Goal: Task Accomplishment & Management: Use online tool/utility

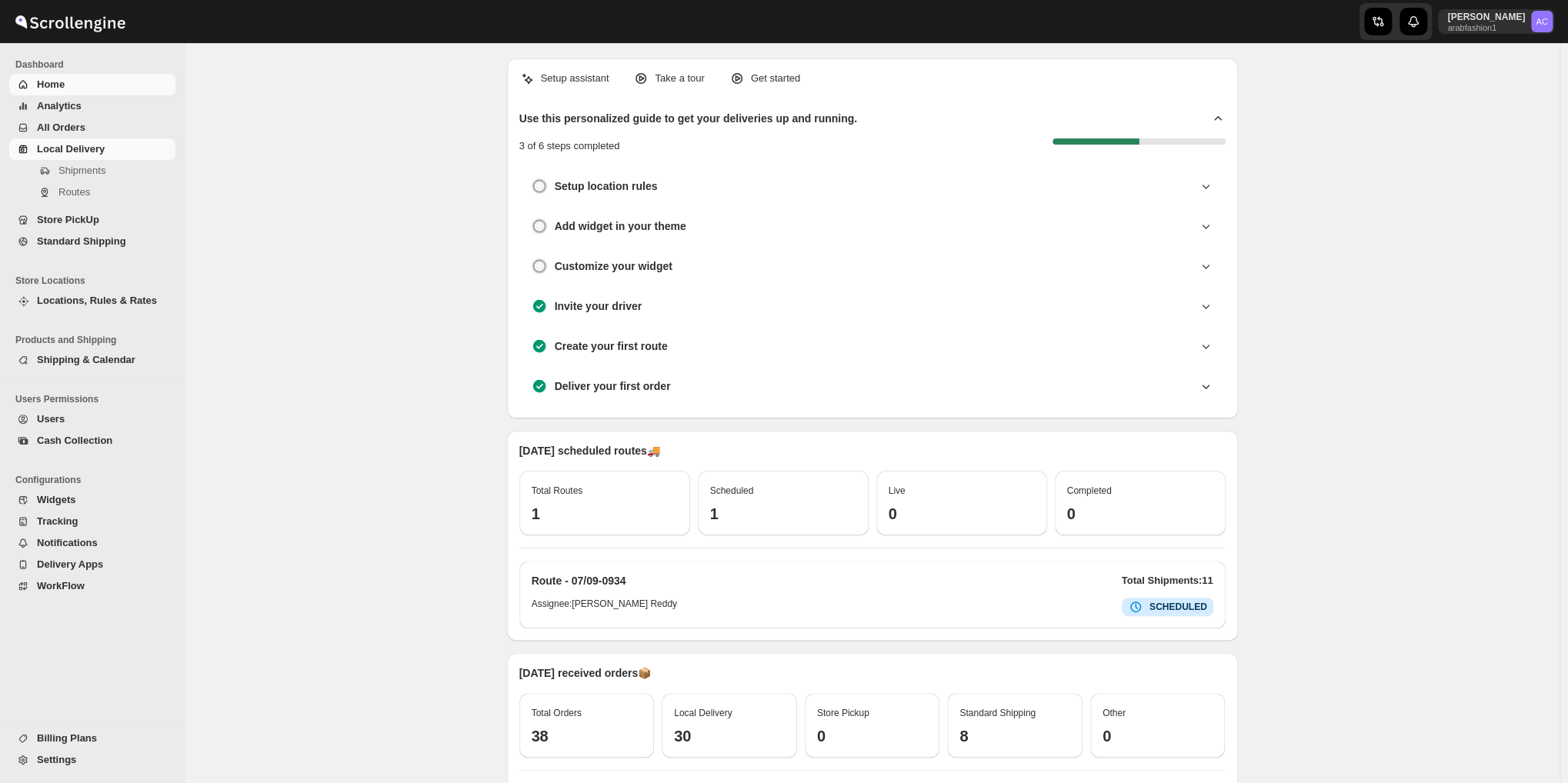
click at [96, 144] on span "Local Delivery" at bounding box center [71, 148] width 68 height 12
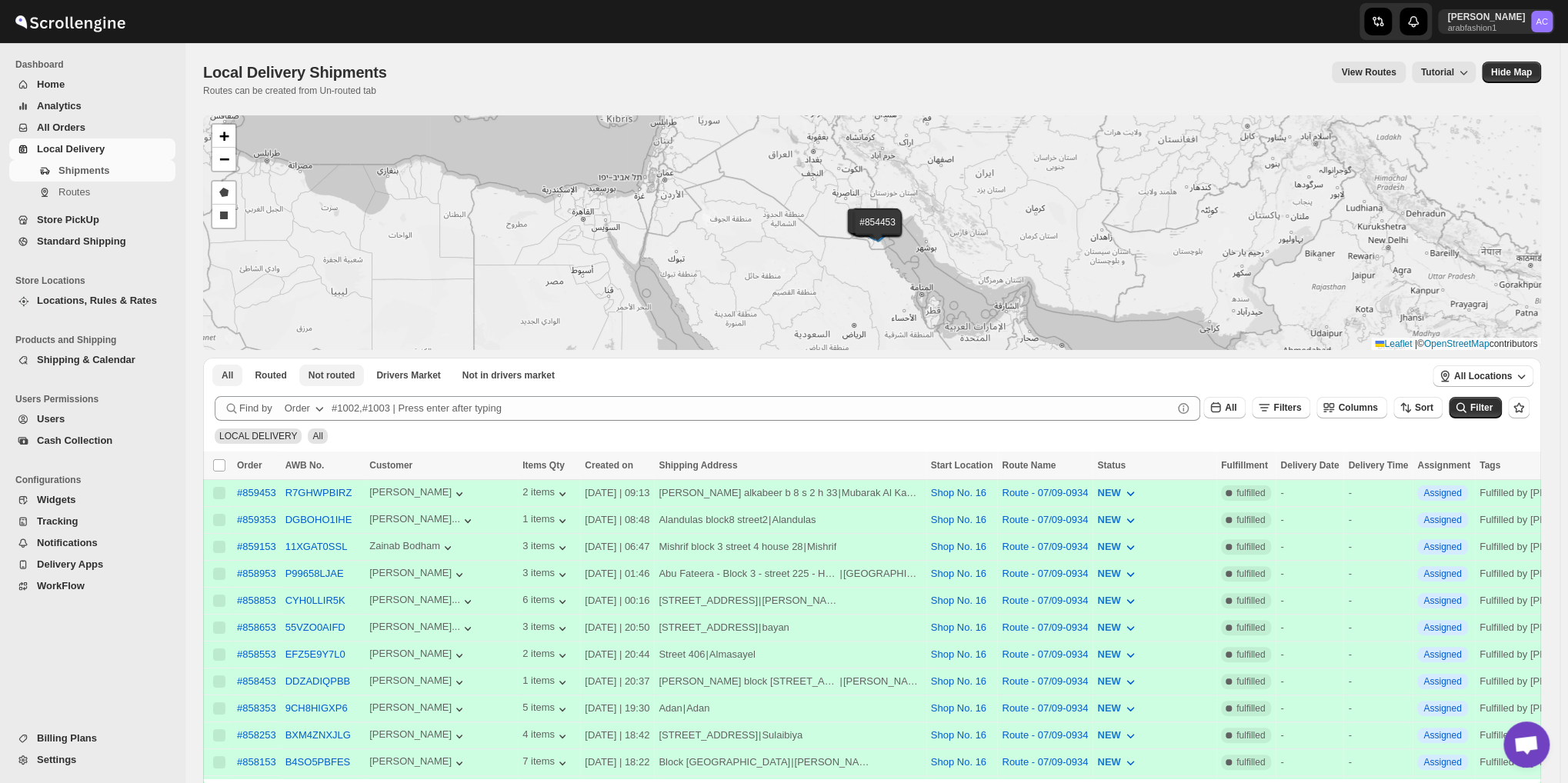
click at [335, 373] on span "Not routed" at bounding box center [331, 375] width 47 height 12
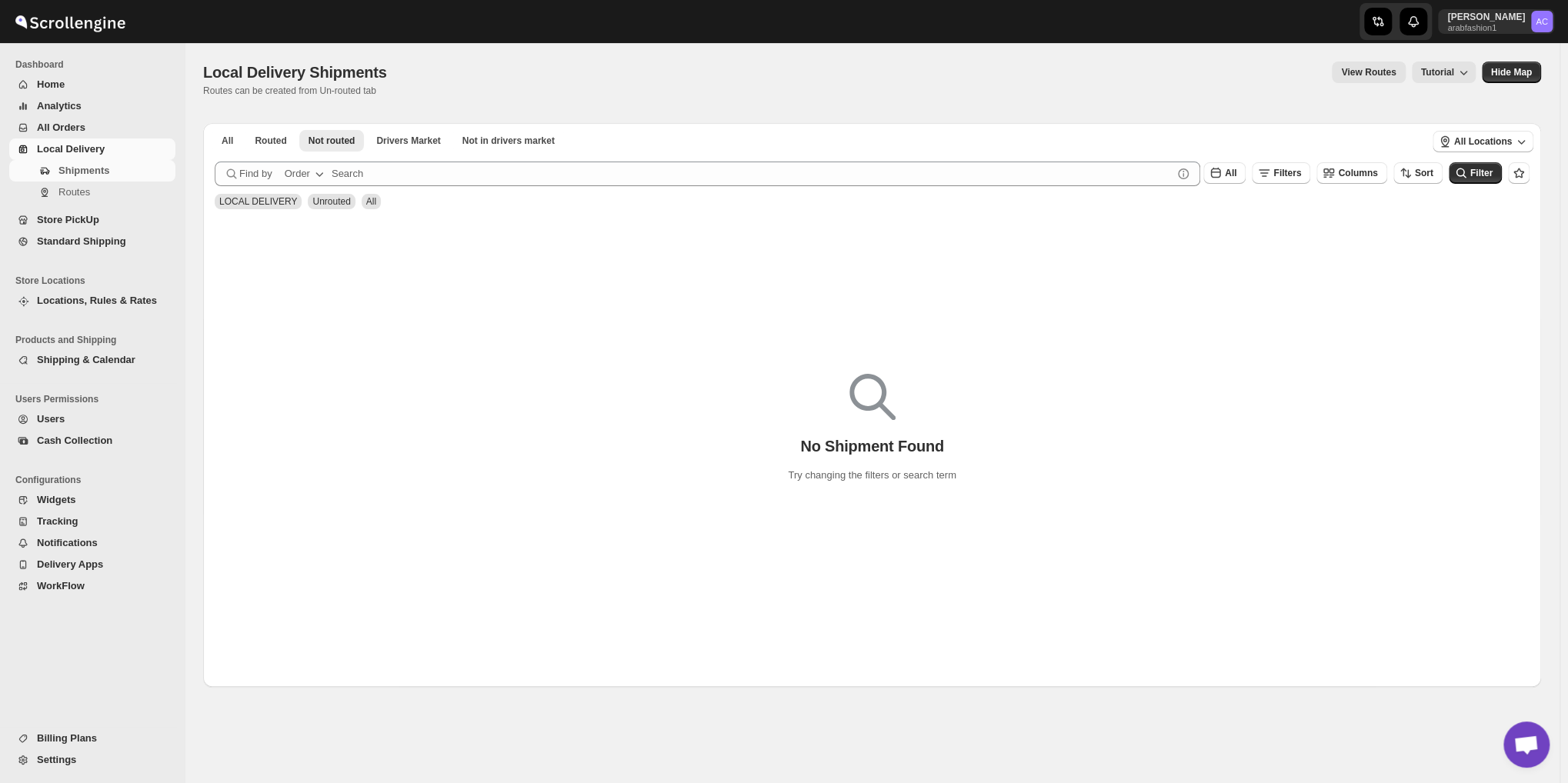
click at [93, 151] on span "Local Delivery" at bounding box center [71, 148] width 68 height 12
click at [211, 143] on ul "All Routed Not routed Drivers Market Not in drivers market More Filters" at bounding box center [814, 140] width 1210 height 22
click at [228, 144] on span "All" at bounding box center [227, 141] width 12 height 12
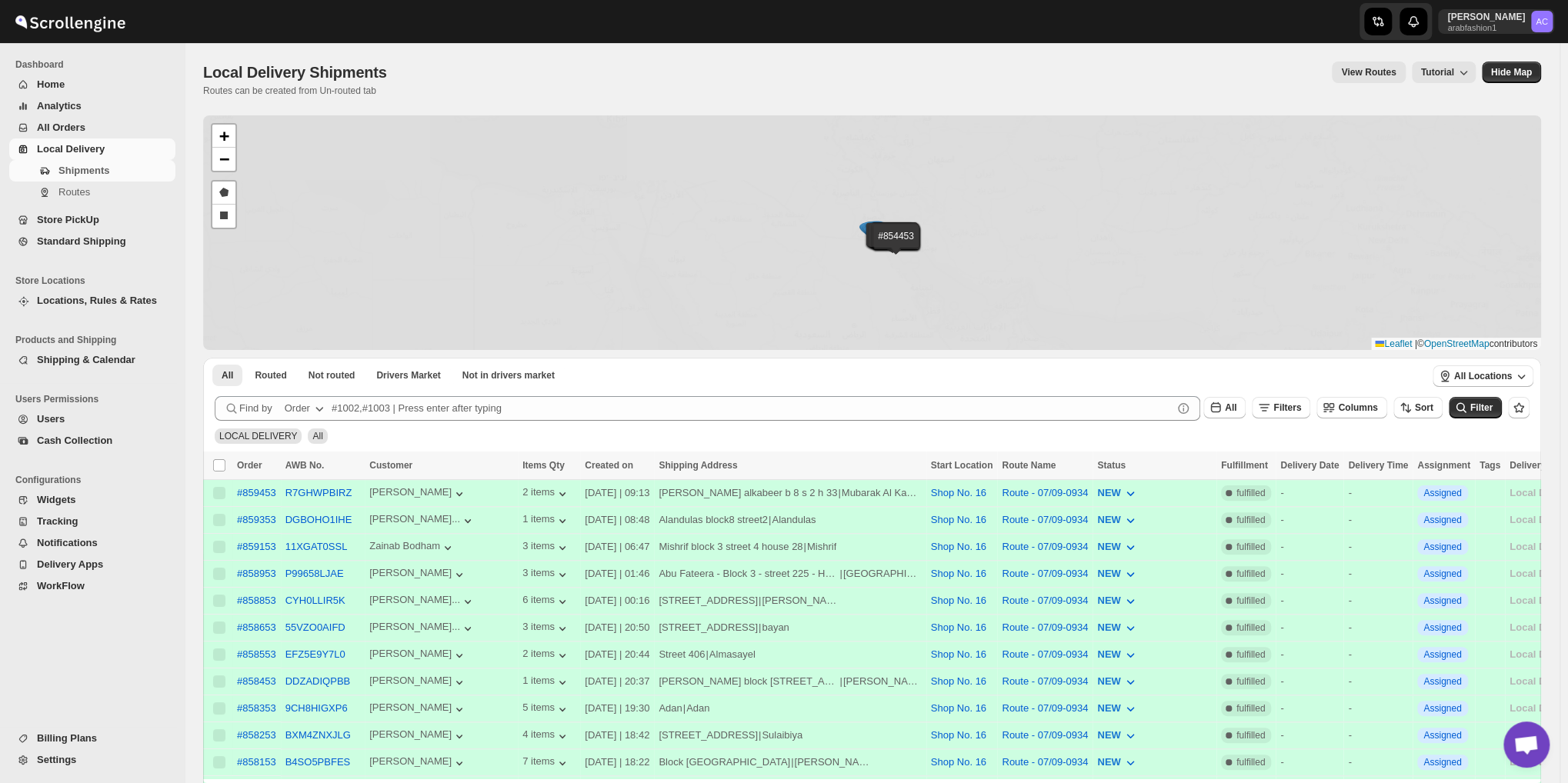
click at [268, 141] on div "#859453 #859353 #859153 #858953 #858853 #858653 #858553 #858453 #858353 #858253…" at bounding box center [872, 232] width 1338 height 235
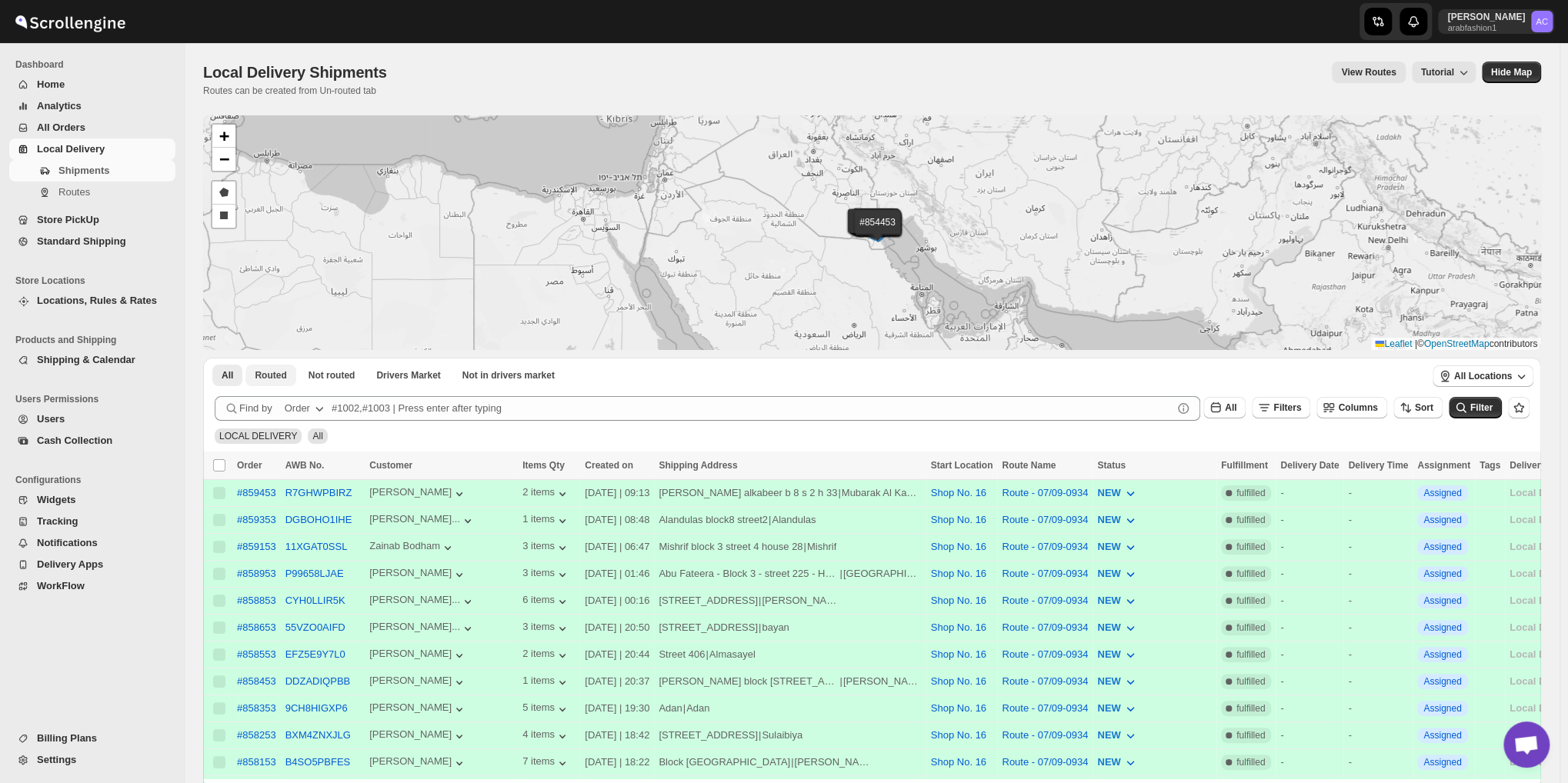
click at [262, 371] on span "Routed" at bounding box center [270, 375] width 32 height 12
click at [324, 378] on span "Not routed" at bounding box center [331, 375] width 47 height 12
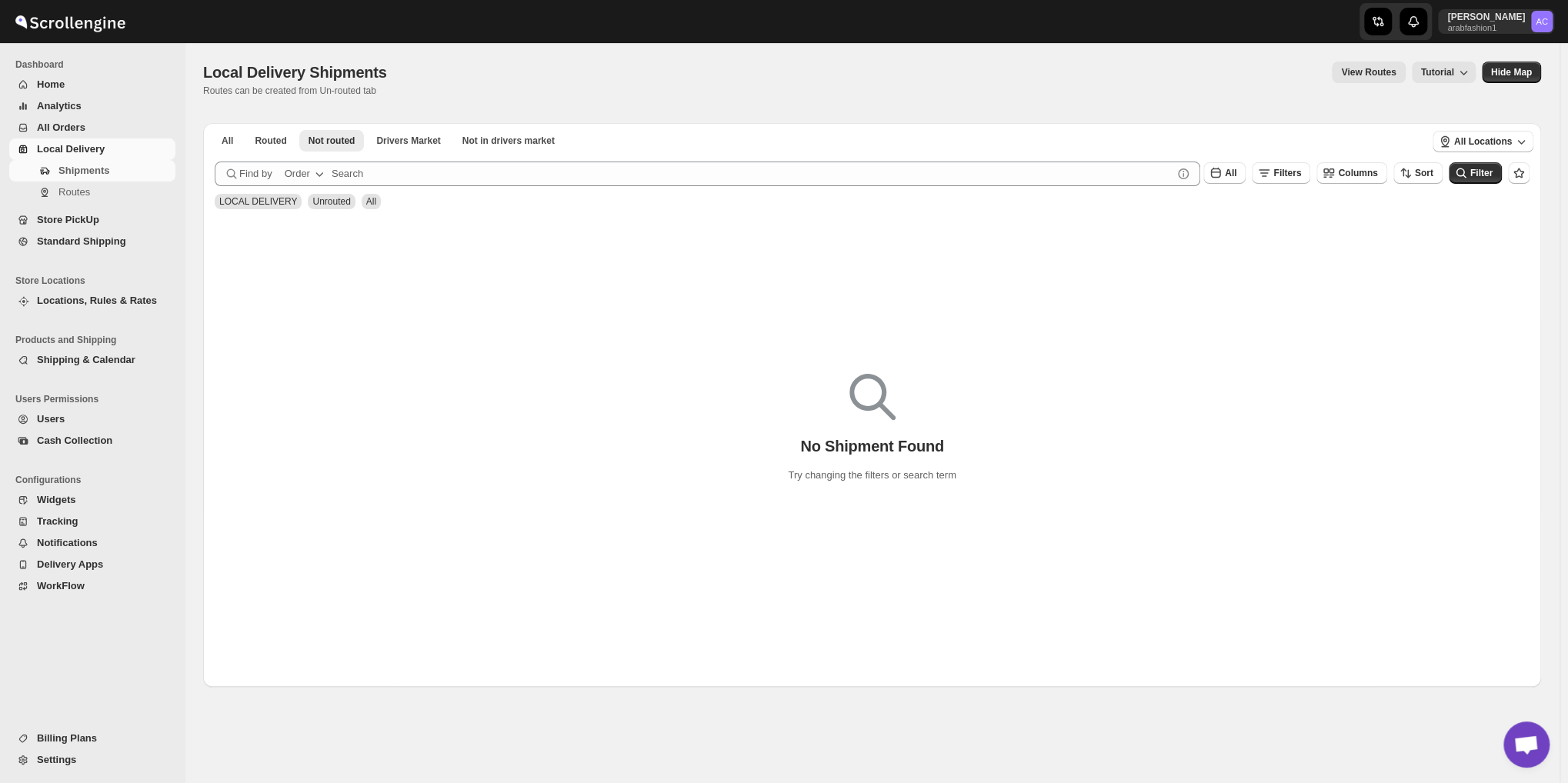
click at [332, 204] on span "Unrouted" at bounding box center [331, 202] width 38 height 11
